Goal: Find specific page/section: Find specific page/section

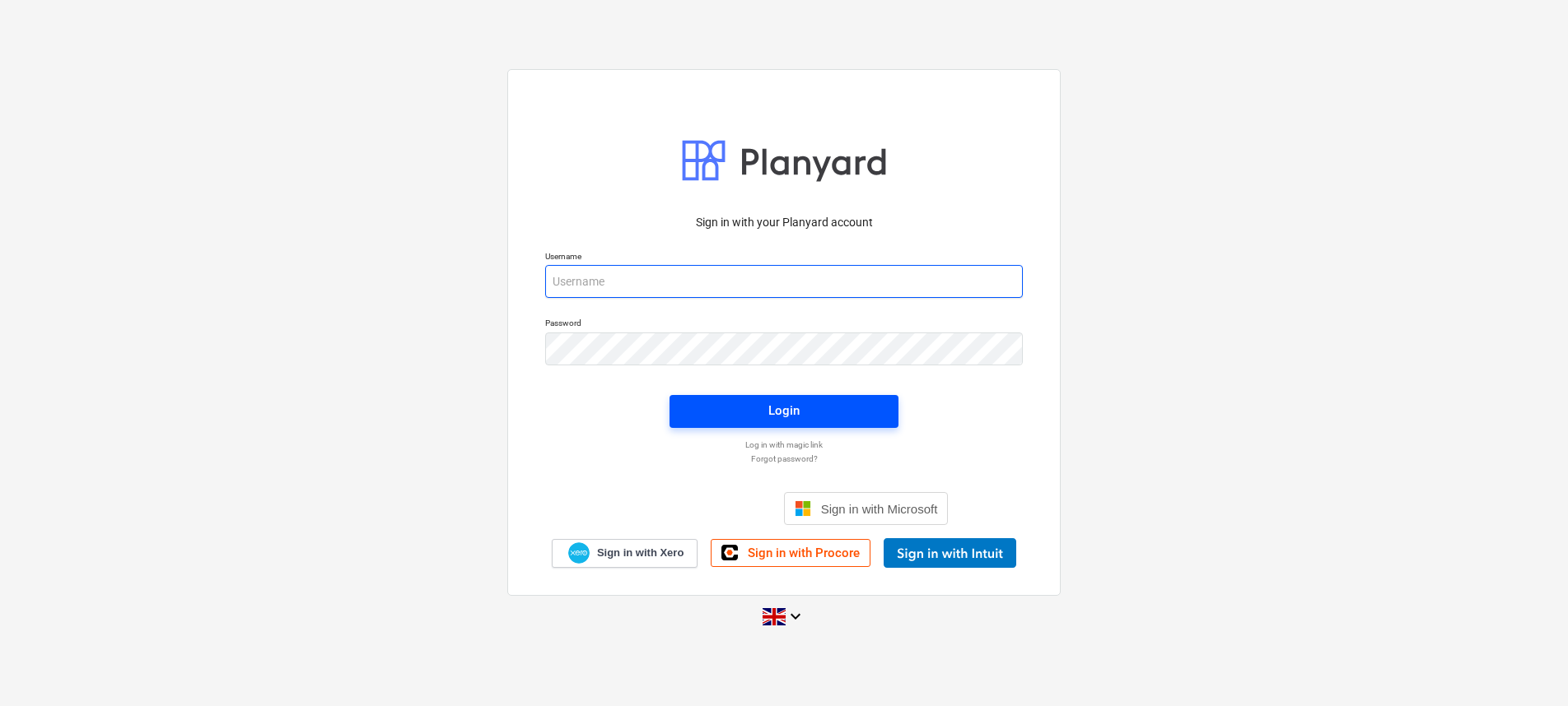
type input "[EMAIL_ADDRESS][DOMAIN_NAME]"
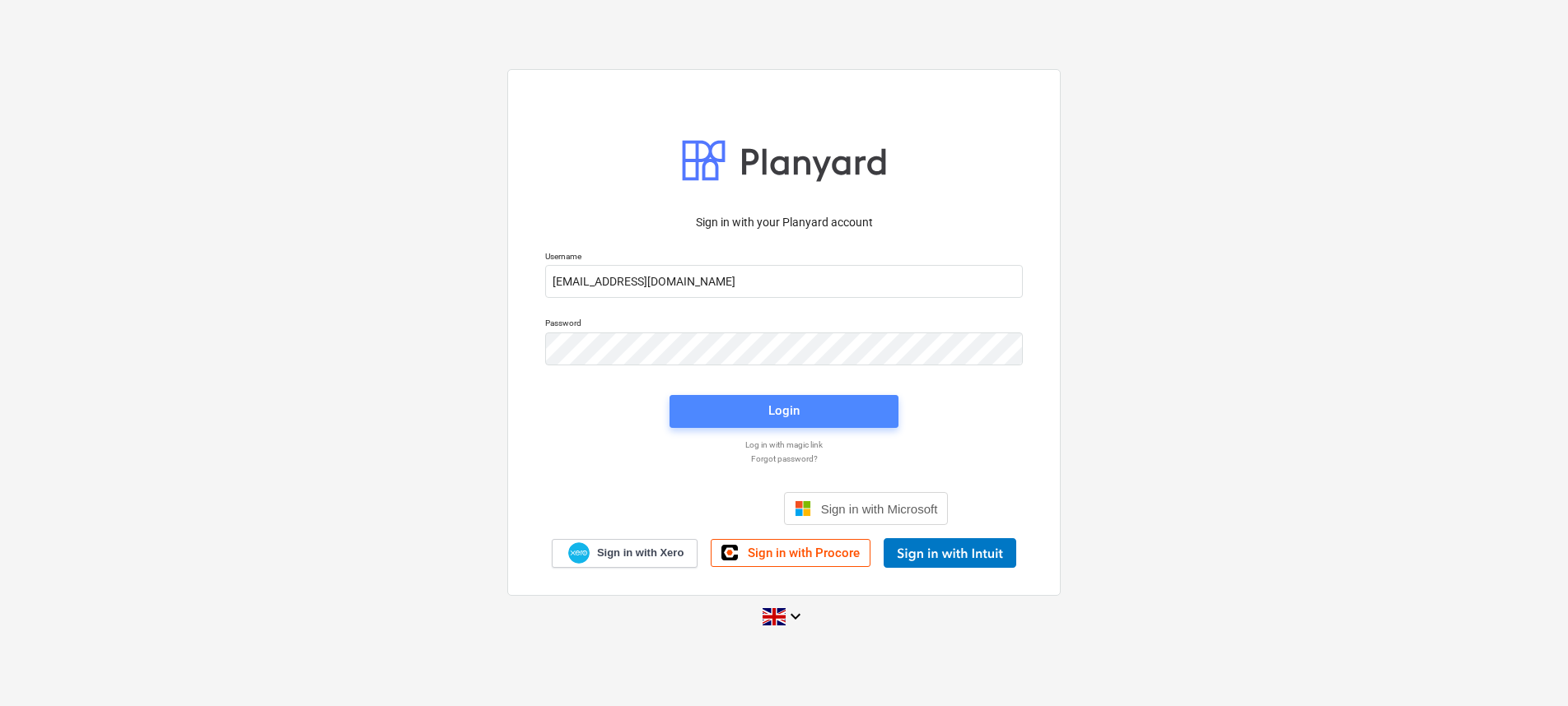
click at [716, 415] on span "Login" at bounding box center [784, 411] width 189 height 22
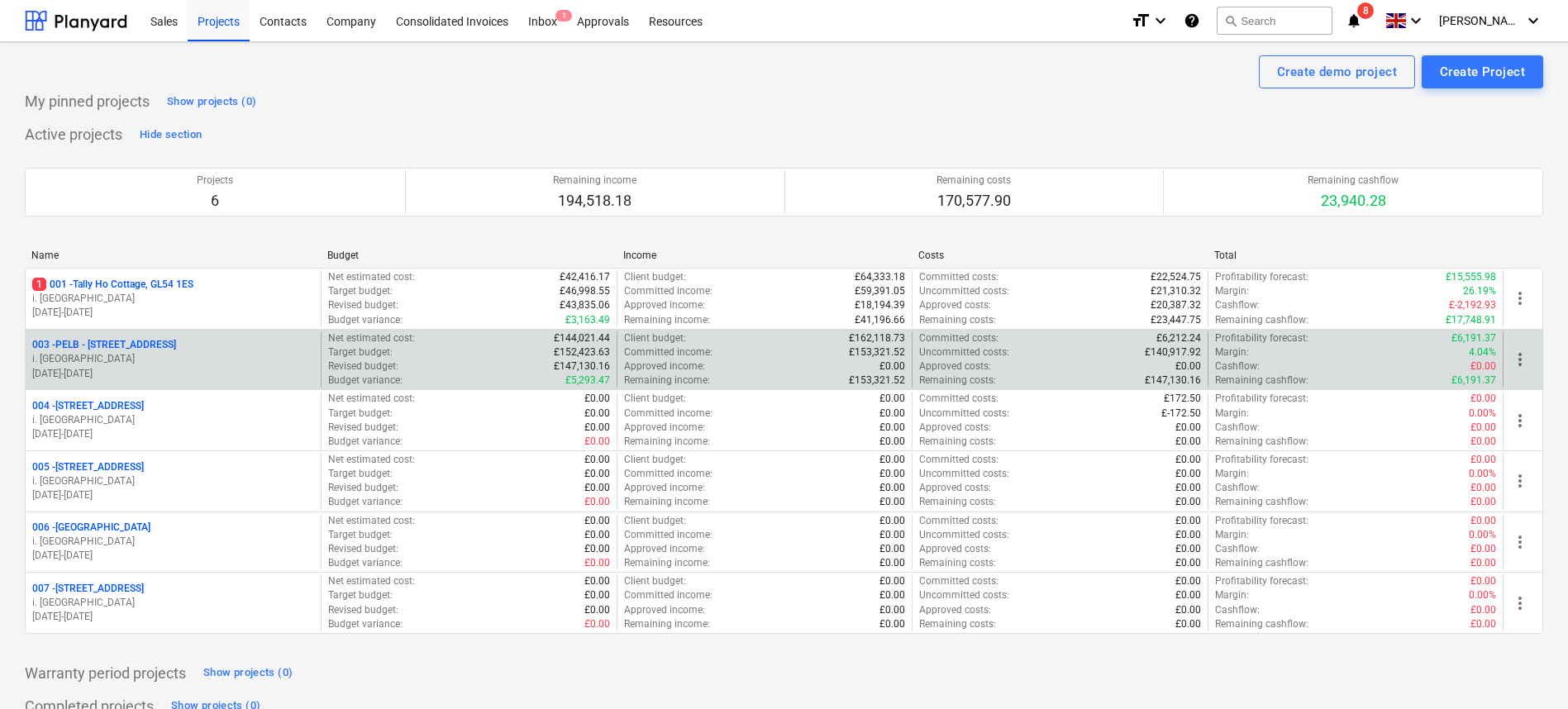
click at [161, 348] on p "003 - PELB - [GEOGRAPHIC_DATA], [GEOGRAPHIC_DATA], GL2 7NE" at bounding box center [104, 345] width 144 height 14
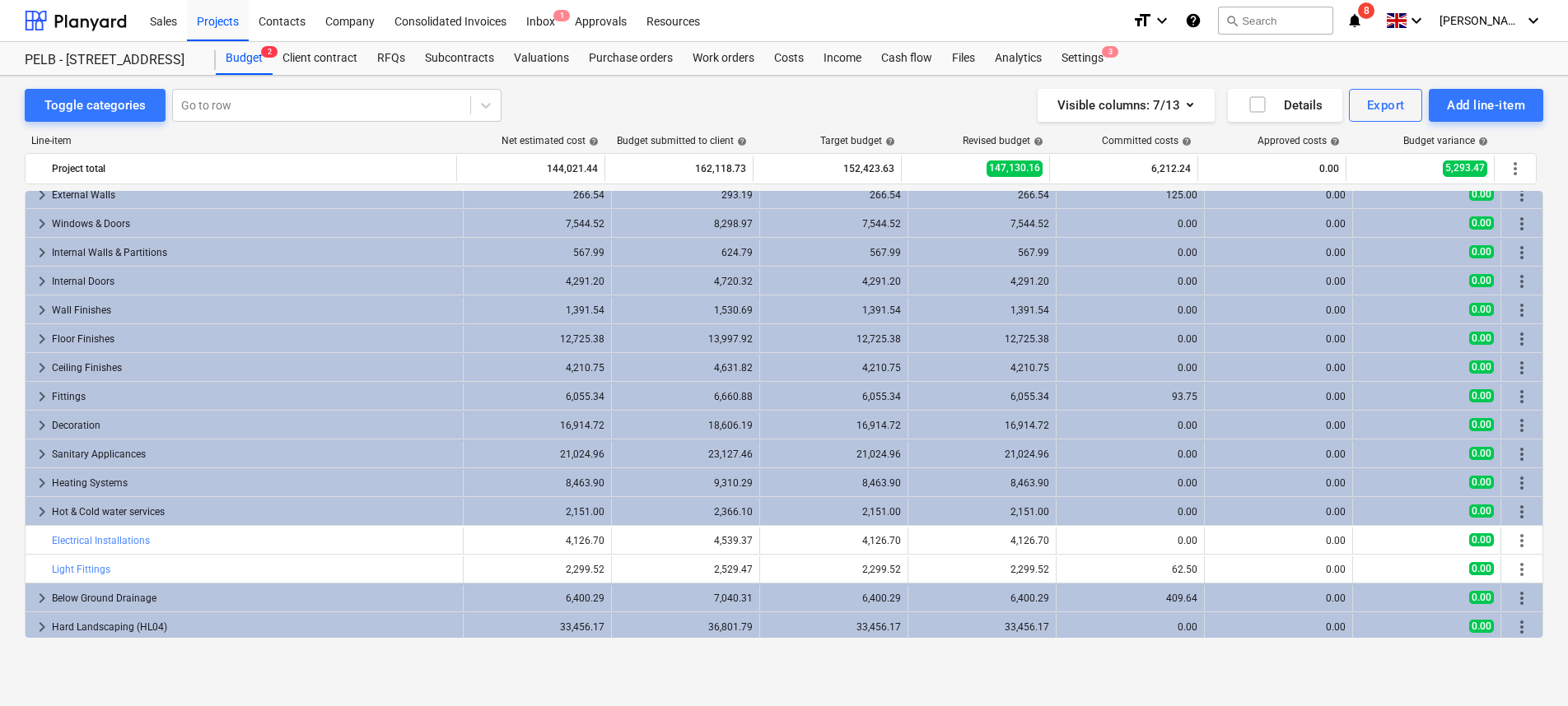
scroll to position [418, 0]
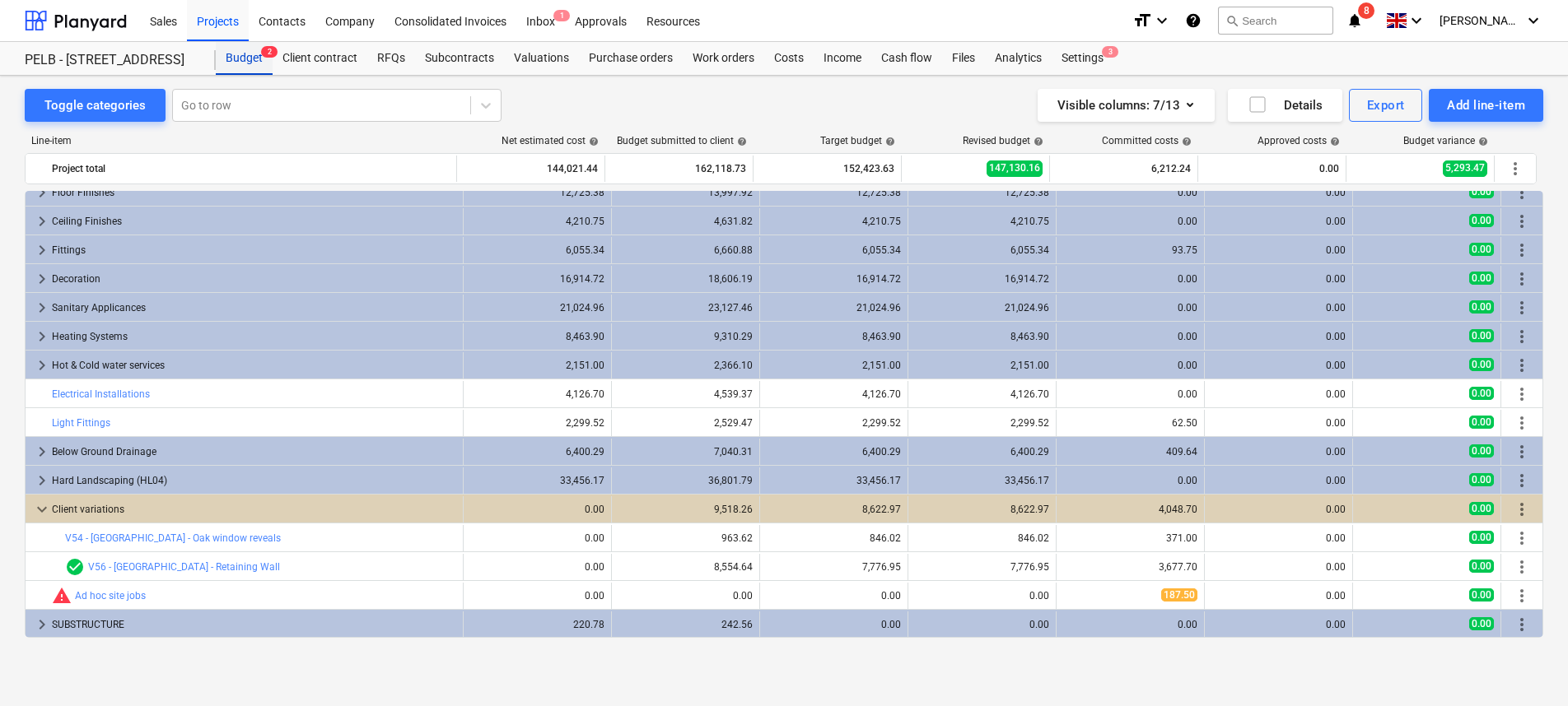
click at [267, 59] on div "Budget 2" at bounding box center [244, 59] width 57 height 33
click at [114, 68] on div "PELB - [STREET_ADDRESS]" at bounding box center [110, 60] width 171 height 17
click at [116, 60] on div "PELB - [STREET_ADDRESS]" at bounding box center [110, 60] width 171 height 17
click at [72, 8] on div at bounding box center [75, 21] width 102 height 41
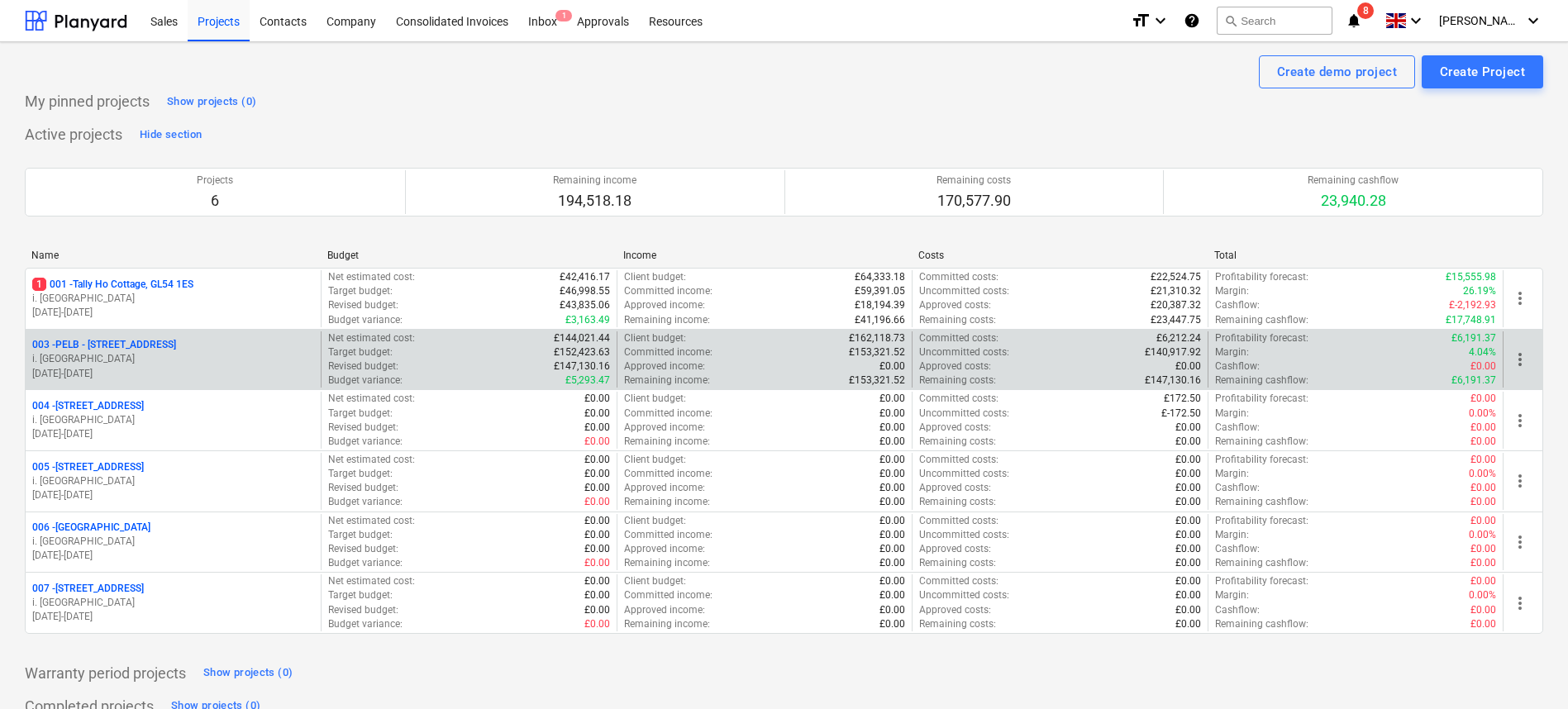
click at [176, 342] on p "003 - PELB - [GEOGRAPHIC_DATA], [GEOGRAPHIC_DATA], GL2 7NE" at bounding box center [104, 345] width 144 height 14
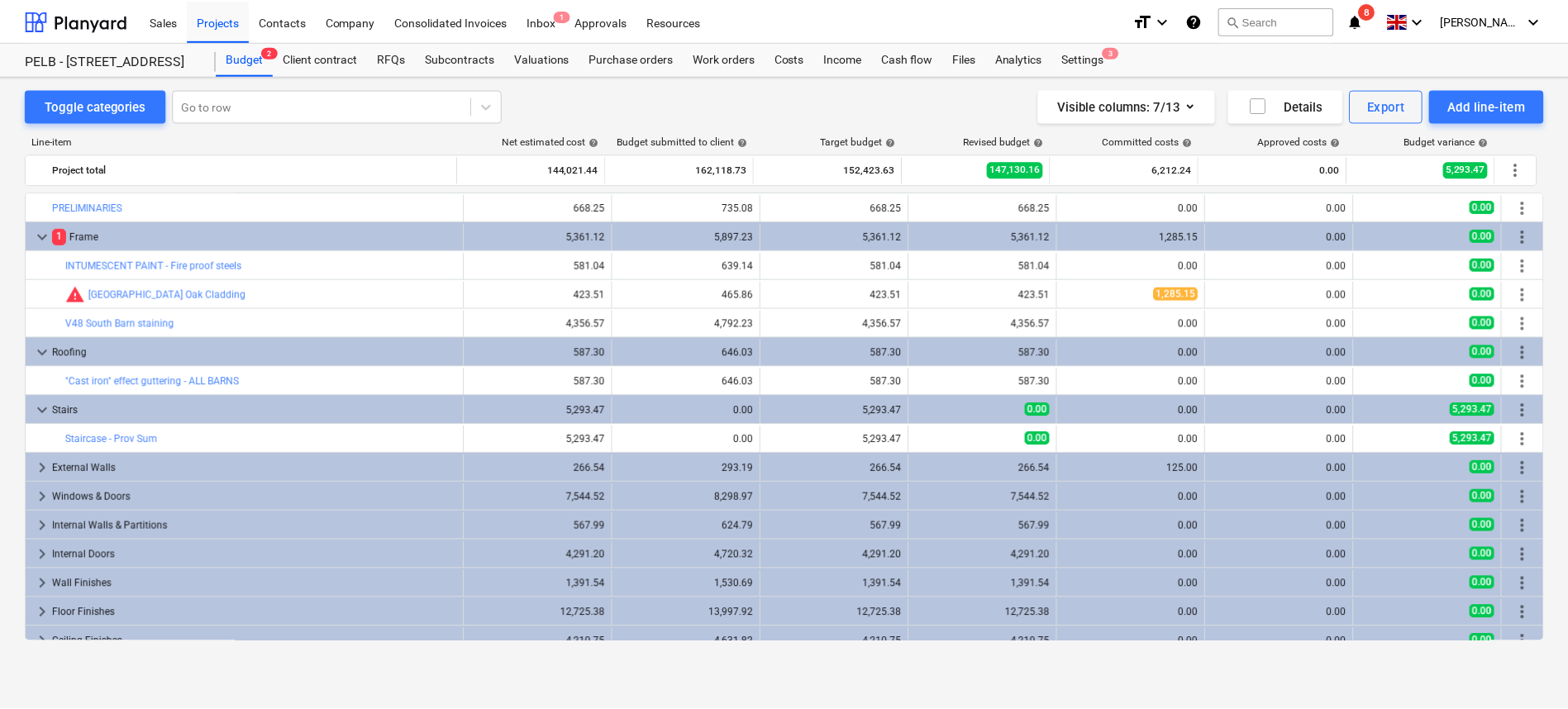
scroll to position [420, 0]
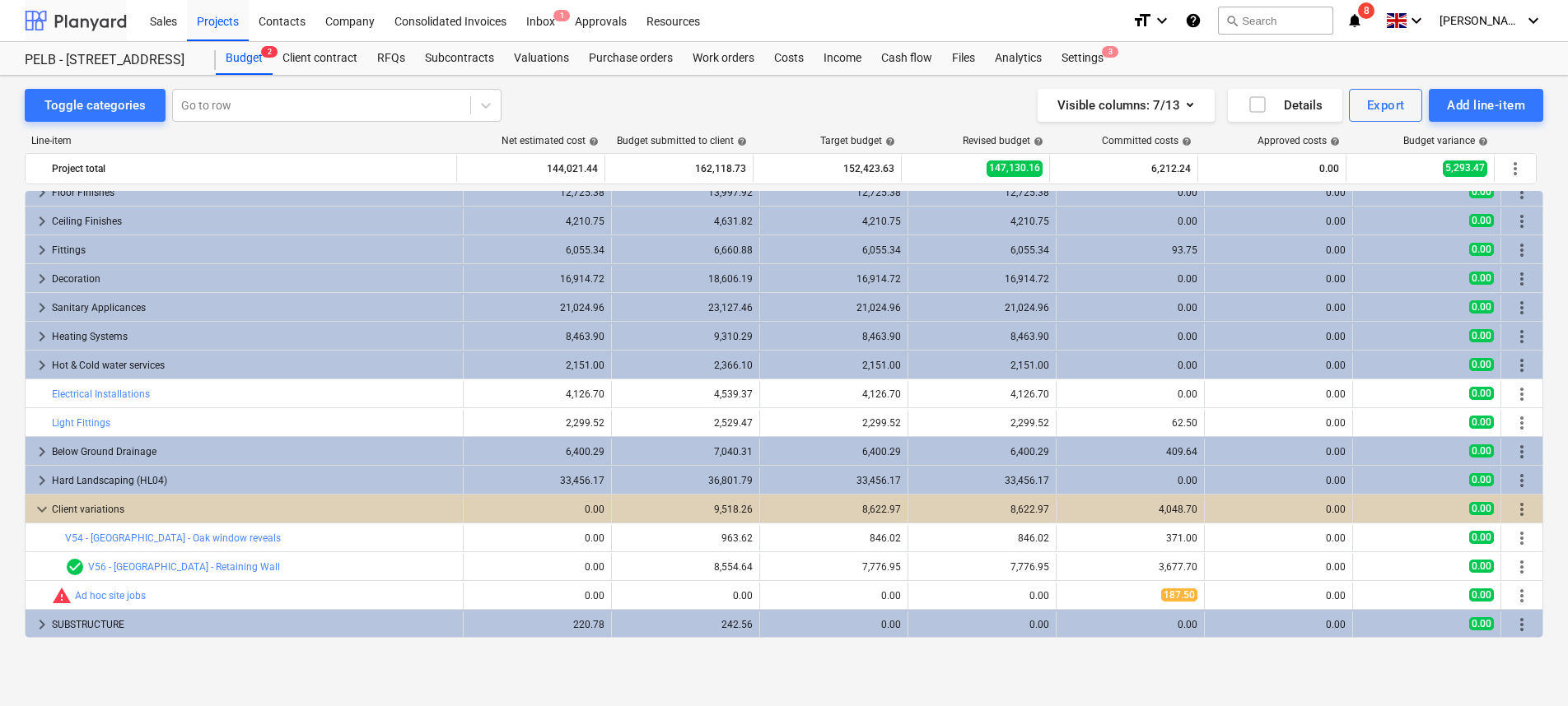
click at [72, 18] on div at bounding box center [75, 21] width 102 height 41
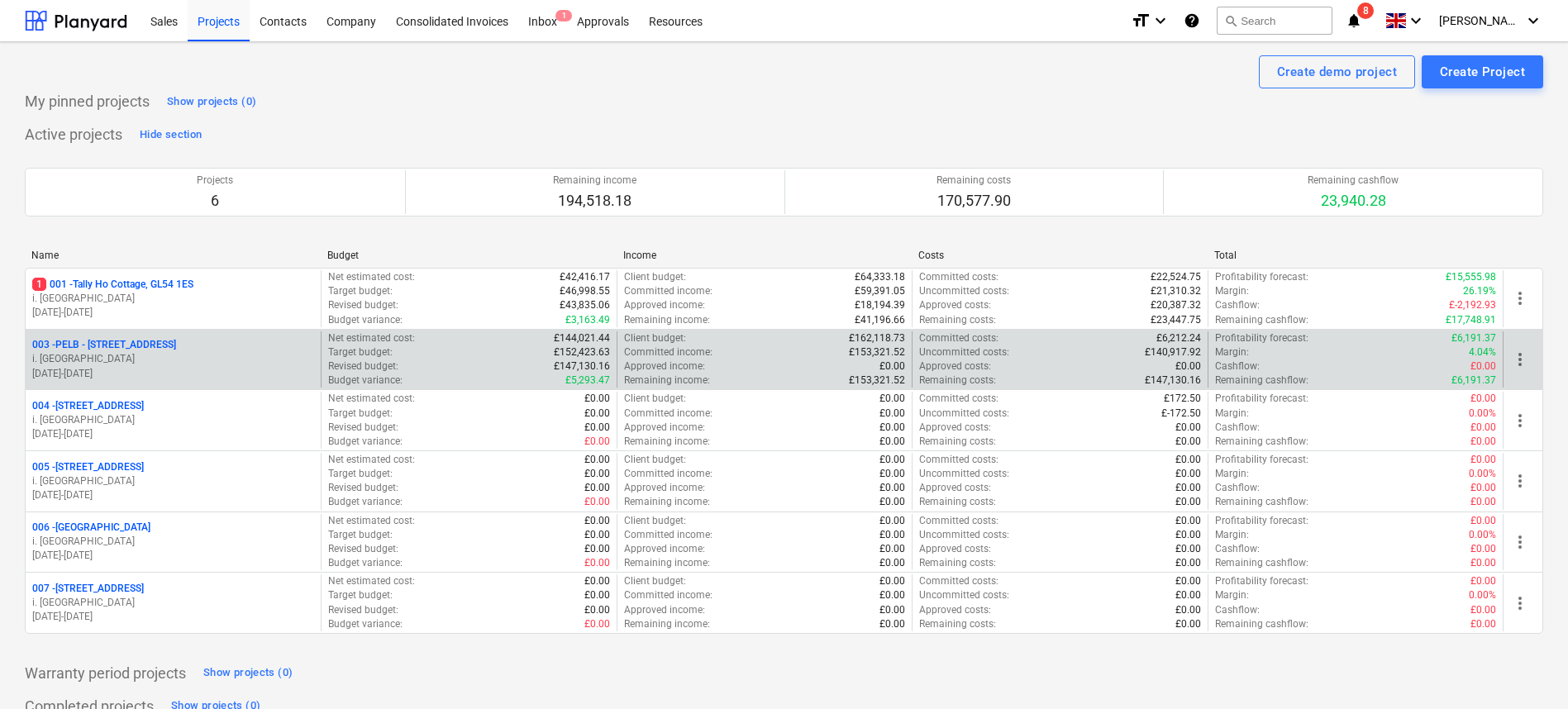
click at [176, 343] on p "003 - PELB - [GEOGRAPHIC_DATA], [GEOGRAPHIC_DATA], GL2 7NE" at bounding box center [104, 345] width 144 height 14
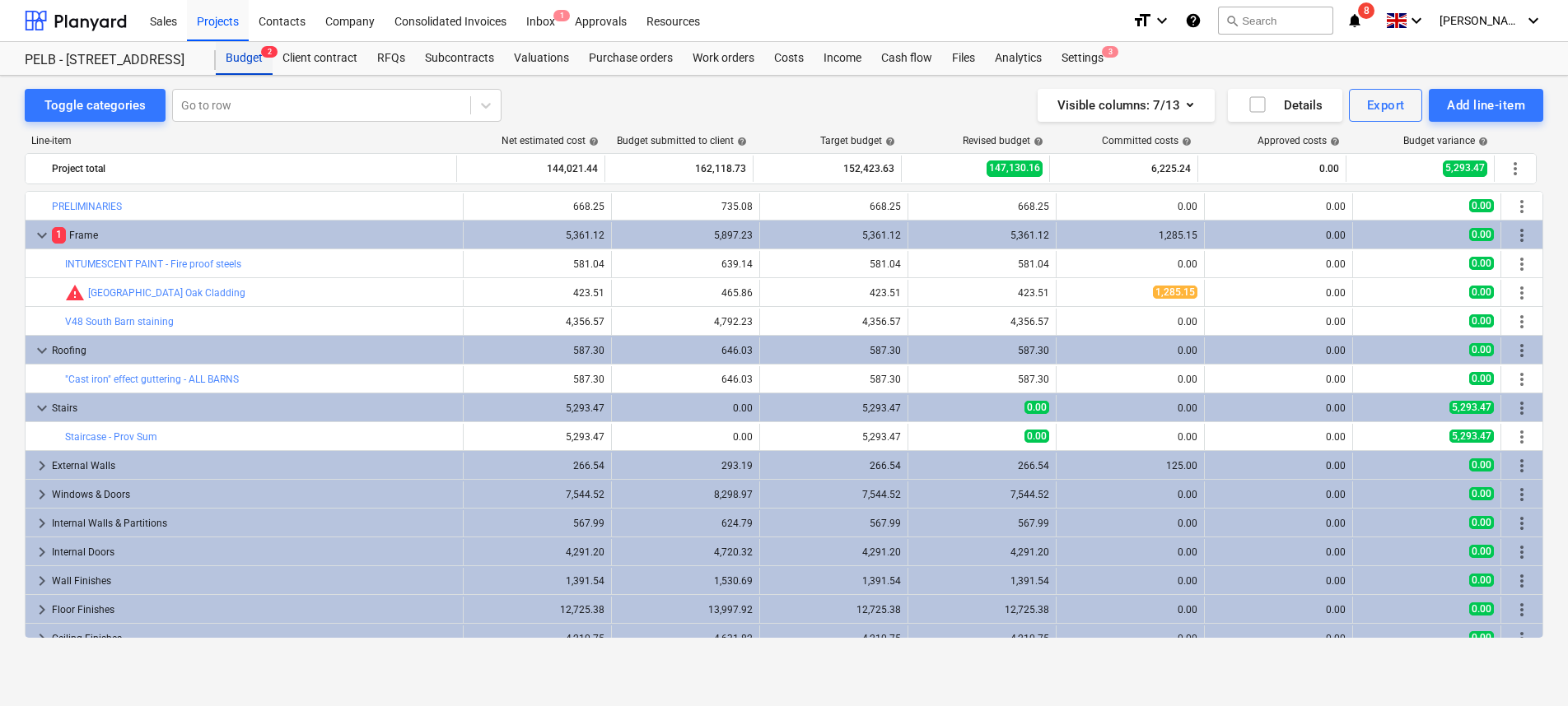
click at [236, 63] on div "Budget 2" at bounding box center [244, 59] width 57 height 33
click at [89, 58] on div "PELB - [STREET_ADDRESS]" at bounding box center [110, 60] width 171 height 17
click at [264, 59] on div "Budget 2" at bounding box center [244, 59] width 57 height 33
click at [43, 23] on div at bounding box center [75, 21] width 102 height 41
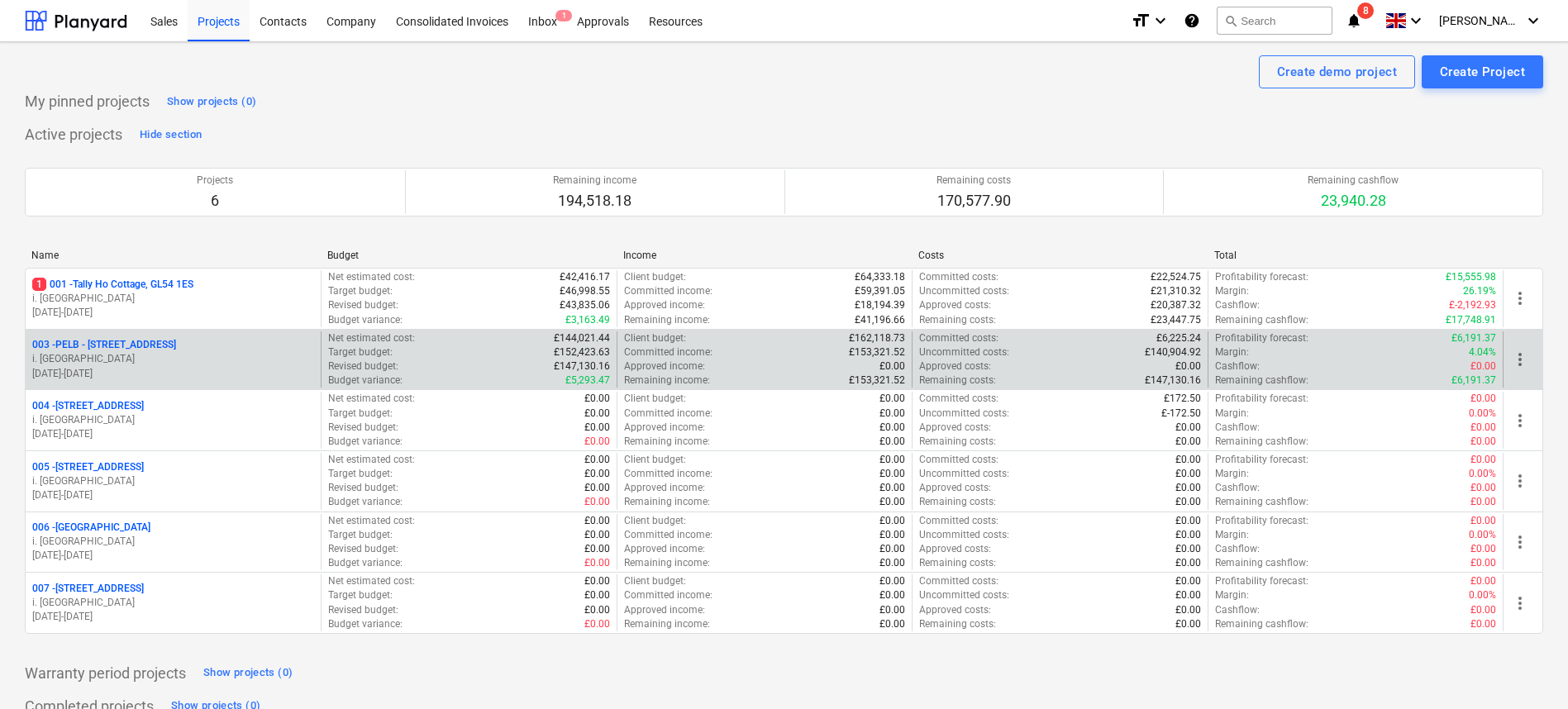
click at [170, 346] on p "003 - PELB - [GEOGRAPHIC_DATA], [GEOGRAPHIC_DATA], GL2 7NE" at bounding box center [104, 345] width 144 height 14
